Goal: Task Accomplishment & Management: Use online tool/utility

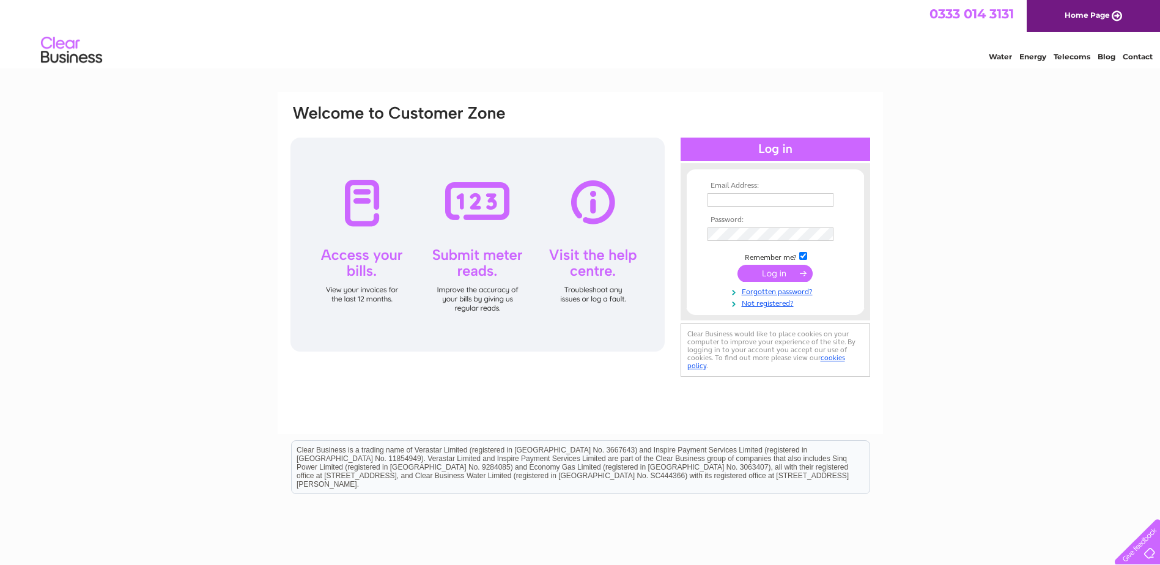
type input "angiesmith224@hotmail.com"
click at [774, 273] on input "submit" at bounding box center [774, 273] width 75 height 17
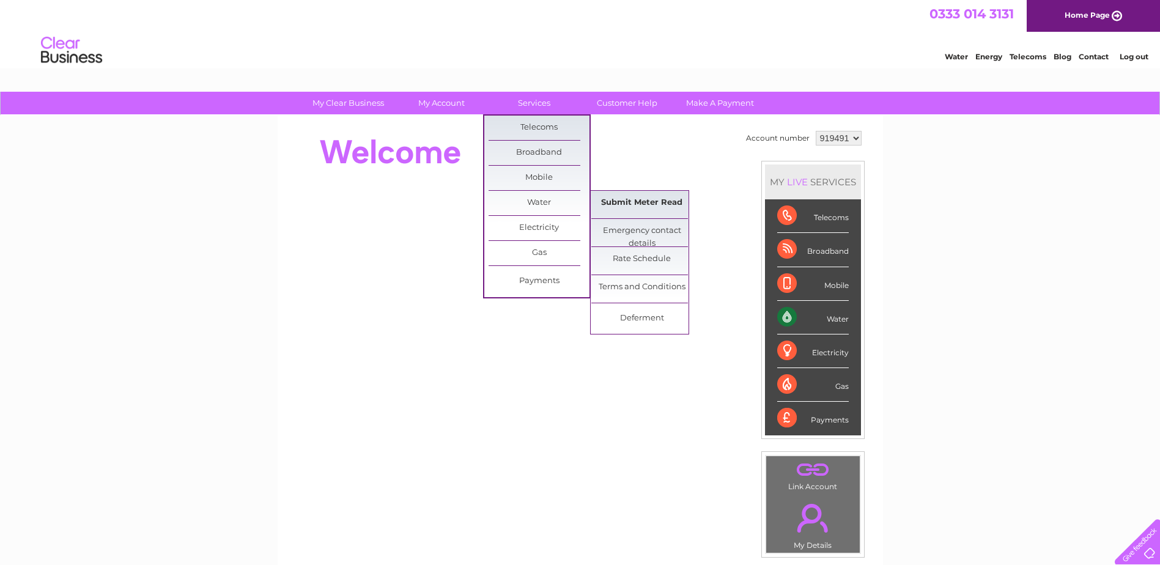
click at [636, 203] on link "Submit Meter Read" at bounding box center [641, 203] width 101 height 24
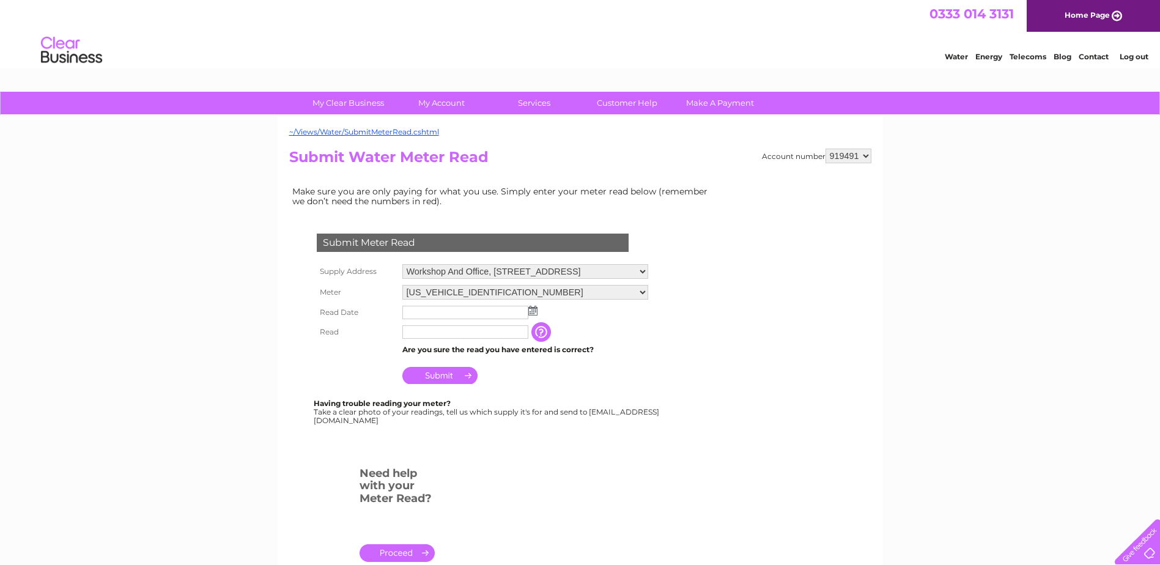
click at [532, 309] on img at bounding box center [532, 311] width 9 height 10
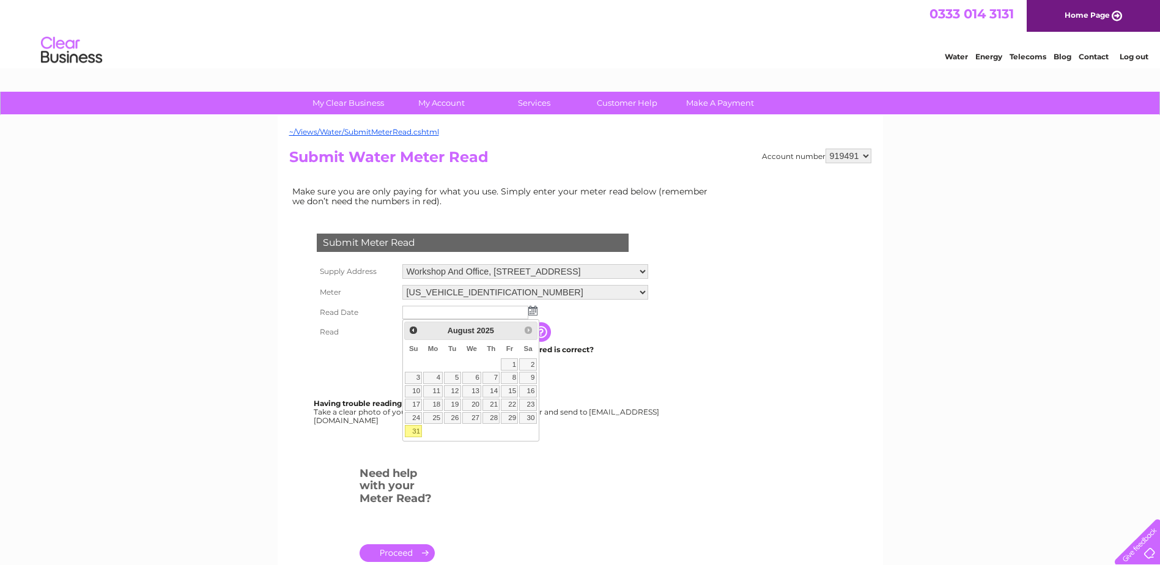
click at [412, 430] on link "31" at bounding box center [413, 431] width 17 height 12
type input "2025/08/31"
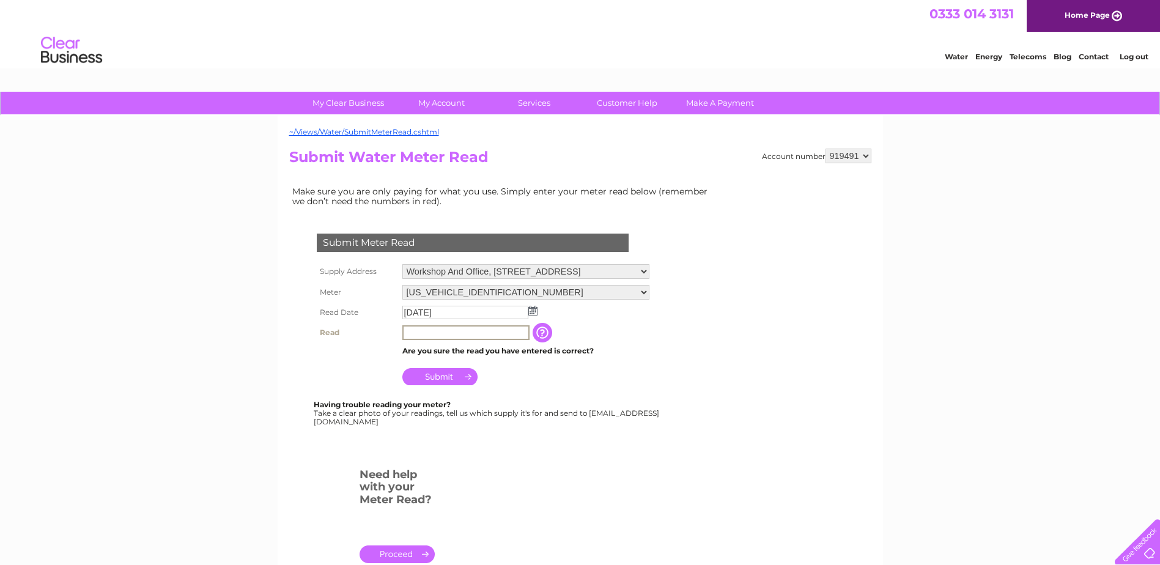
click at [447, 331] on input "text" at bounding box center [465, 332] width 127 height 15
type input "547"
click at [442, 374] on input "Submit" at bounding box center [439, 375] width 75 height 17
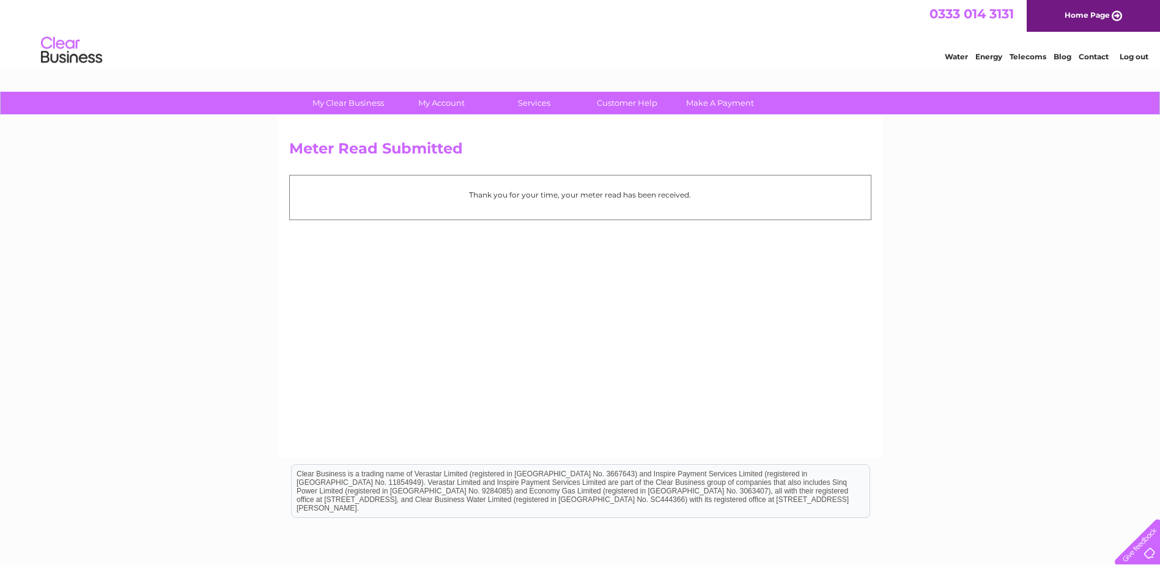
click at [1135, 56] on link "Log out" at bounding box center [1133, 56] width 29 height 9
